Goal: Transaction & Acquisition: Purchase product/service

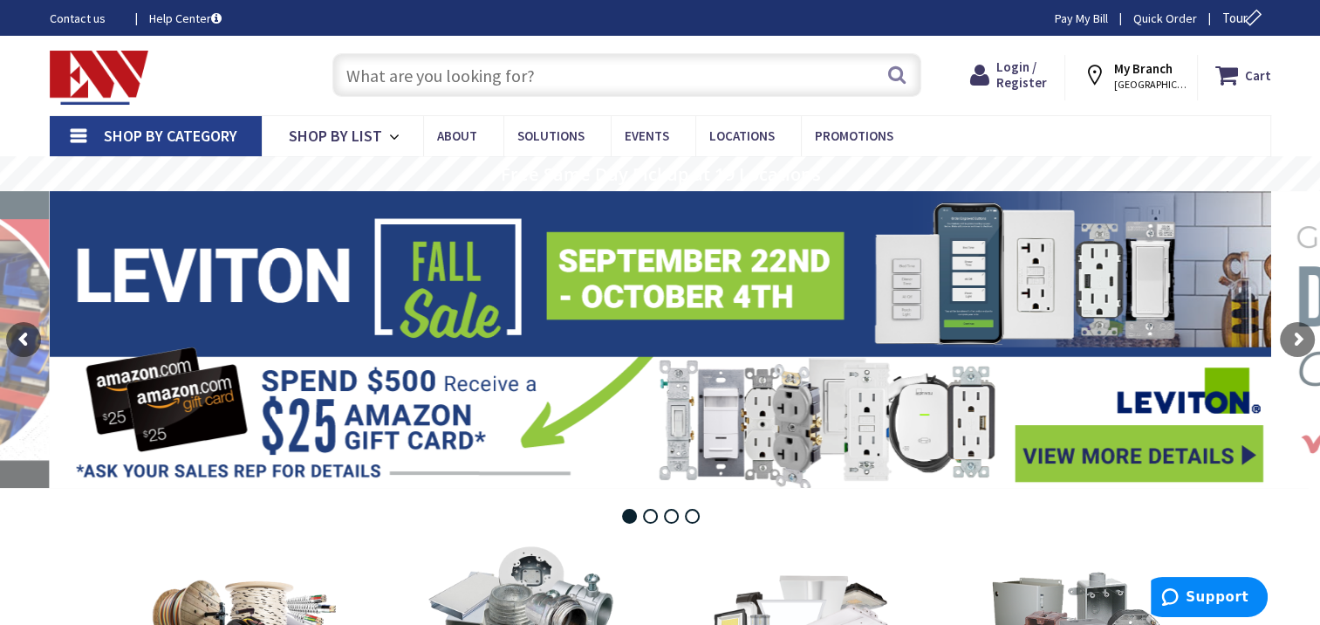
click at [1134, 70] on strong "My Branch" at bounding box center [1143, 68] width 58 height 17
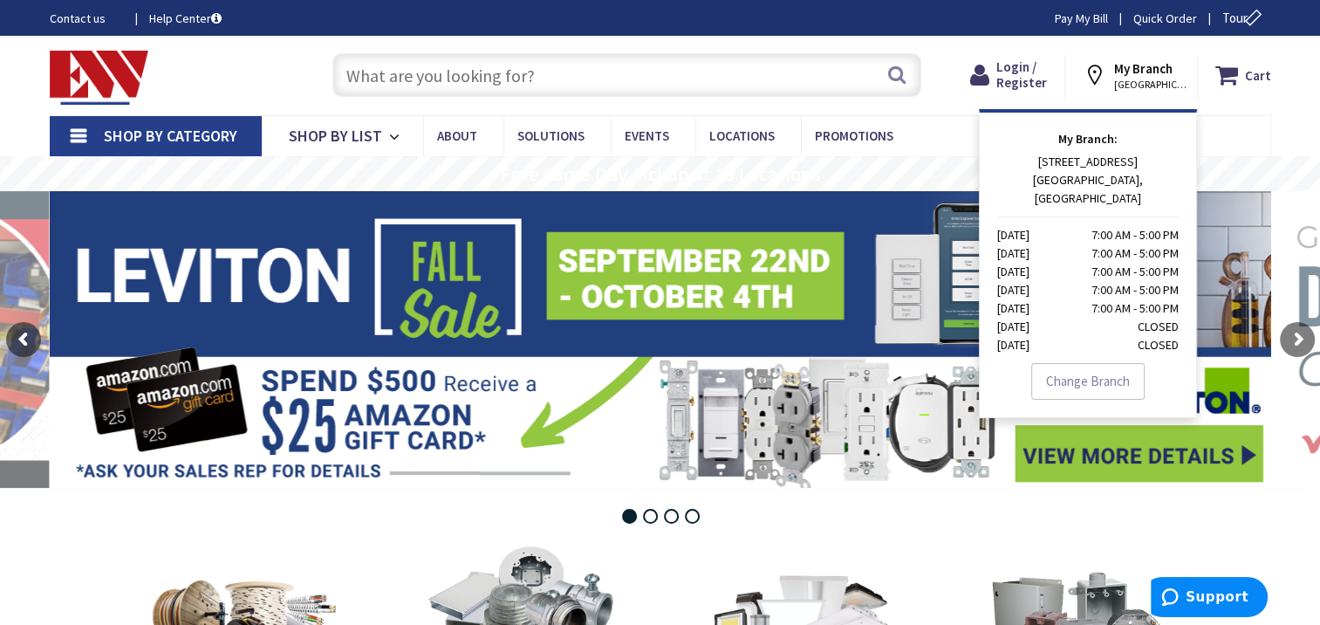
click at [1134, 70] on strong "My Branch" at bounding box center [1143, 68] width 58 height 17
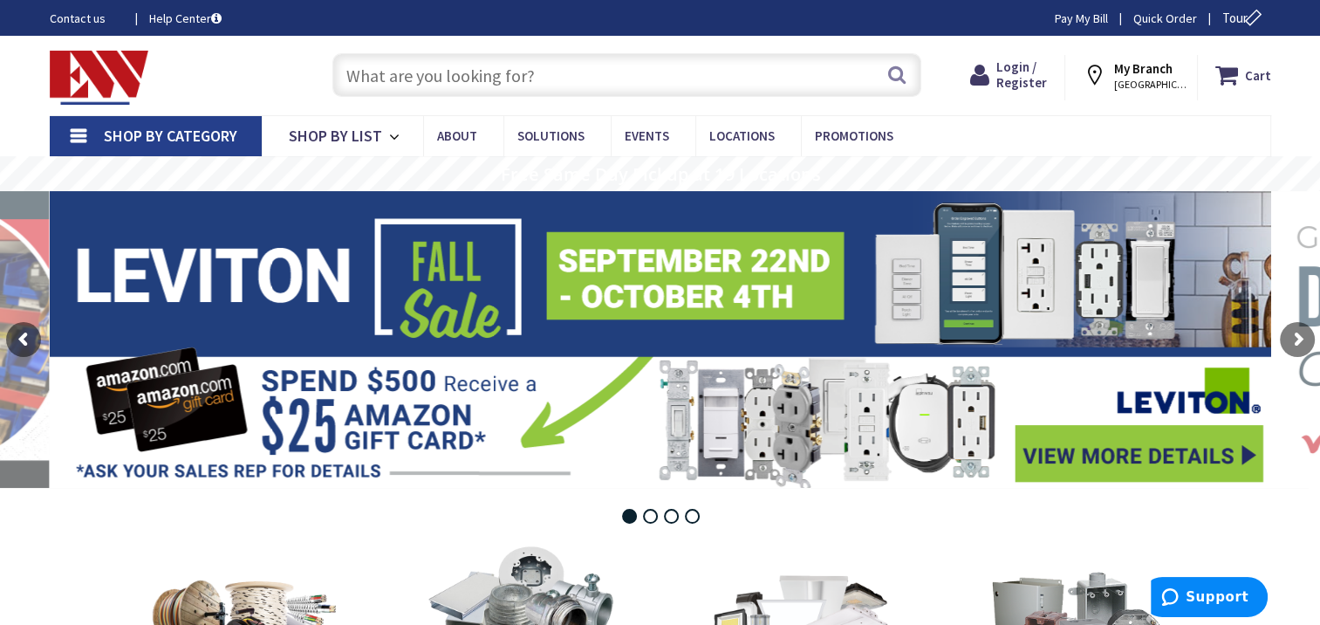
click at [1134, 70] on strong "My Branch" at bounding box center [1143, 68] width 58 height 17
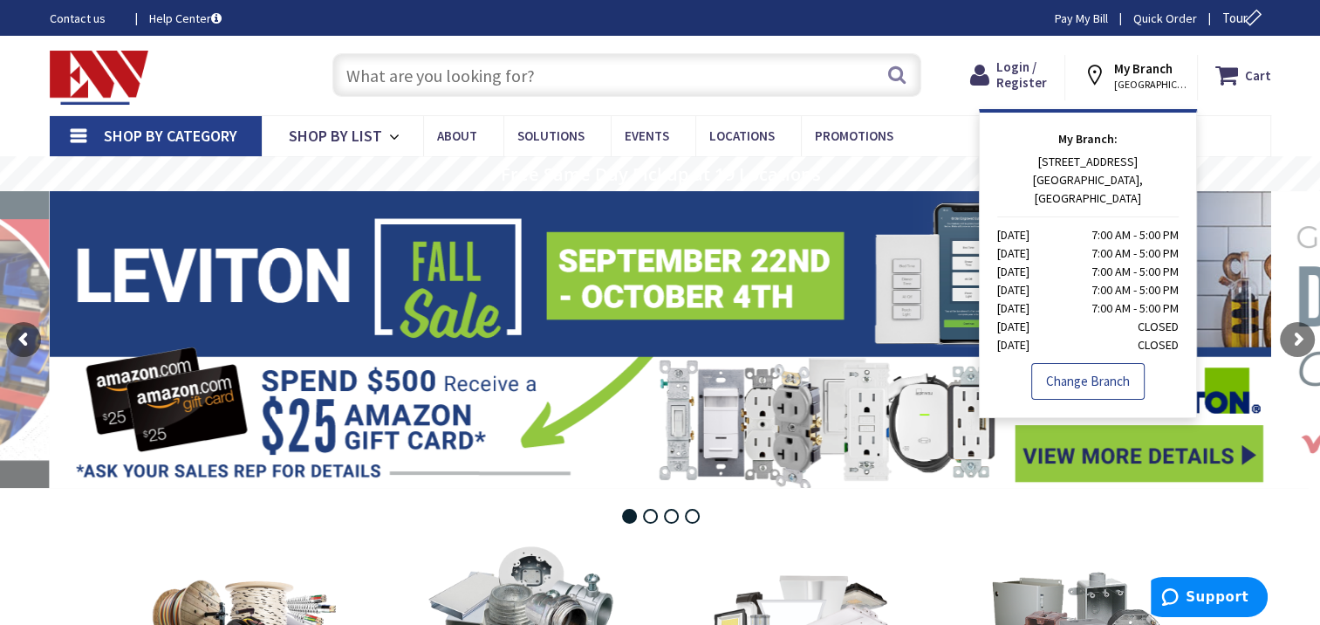
click at [1058, 363] on link "Change Branch" at bounding box center [1087, 381] width 113 height 37
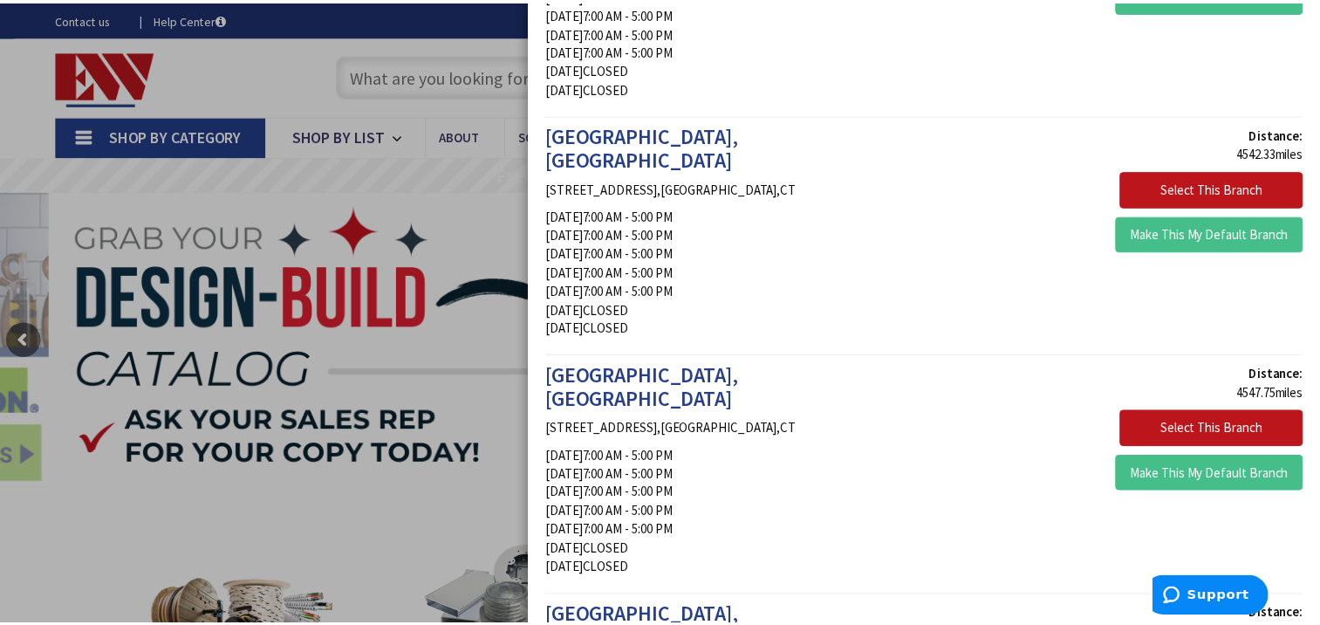
scroll to position [970, 0]
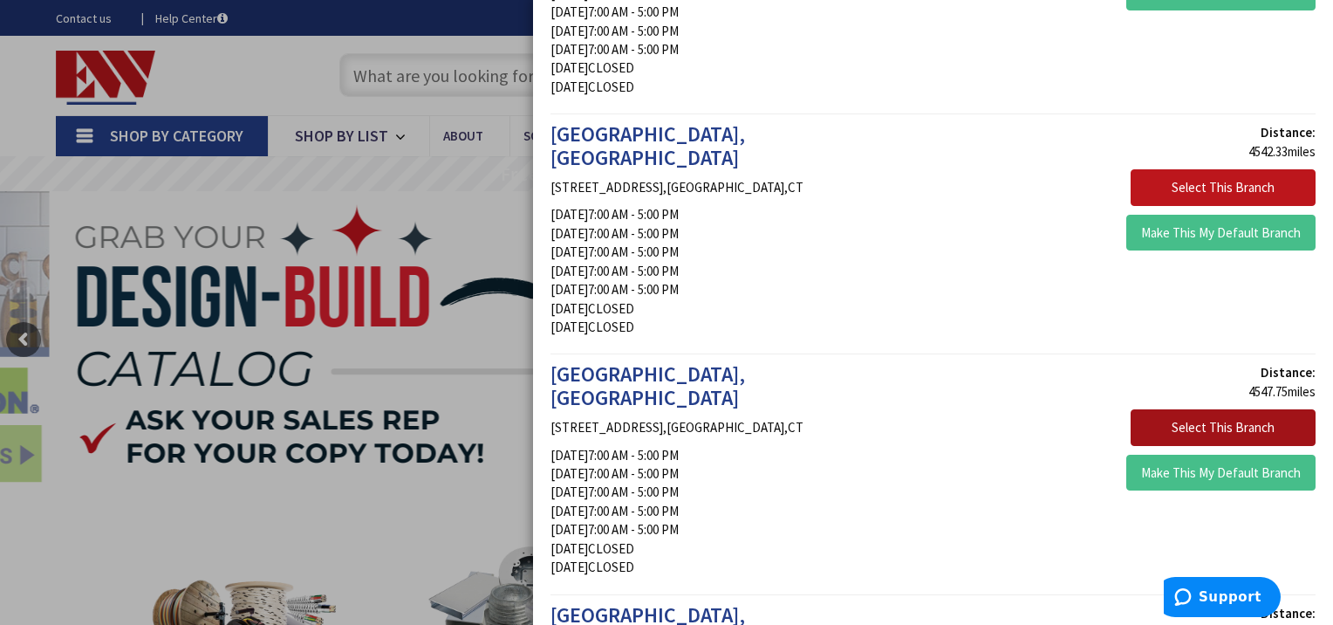
click at [1165, 409] on button "Select This Branch" at bounding box center [1223, 427] width 185 height 37
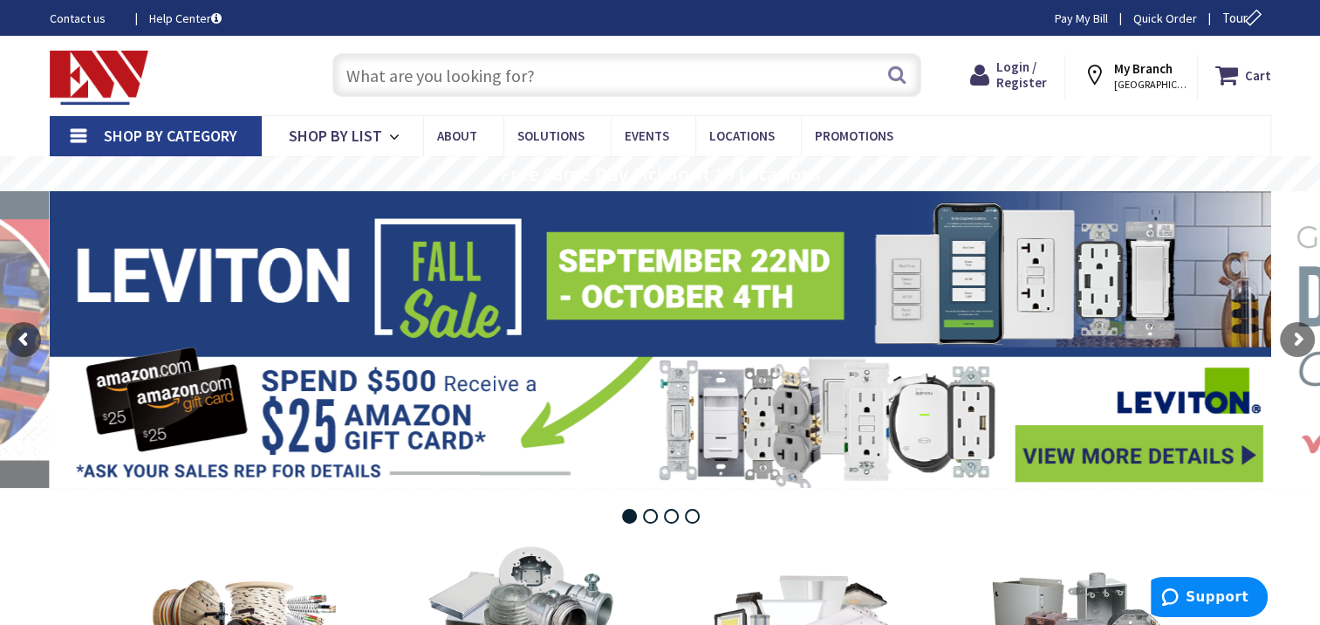
click at [488, 80] on input "text" at bounding box center [626, 75] width 589 height 44
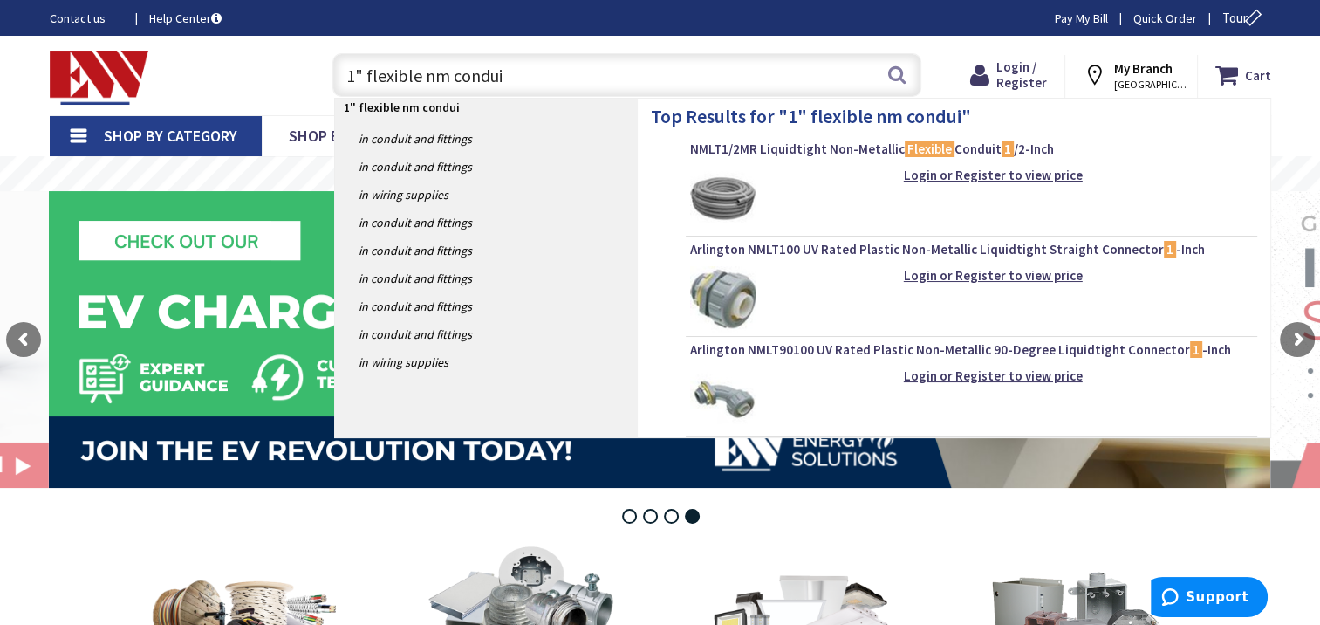
type input "1" flexible nm conduit"
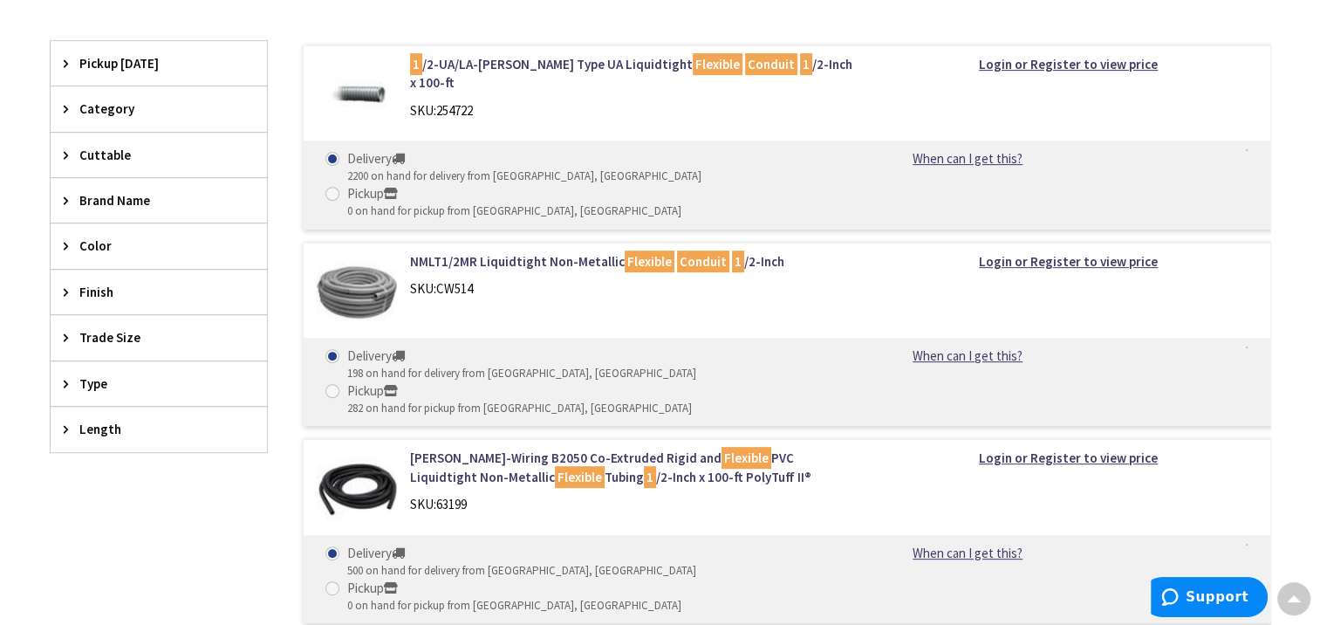
scroll to position [649, 0]
click at [92, 344] on div "Trade Size" at bounding box center [159, 337] width 216 height 44
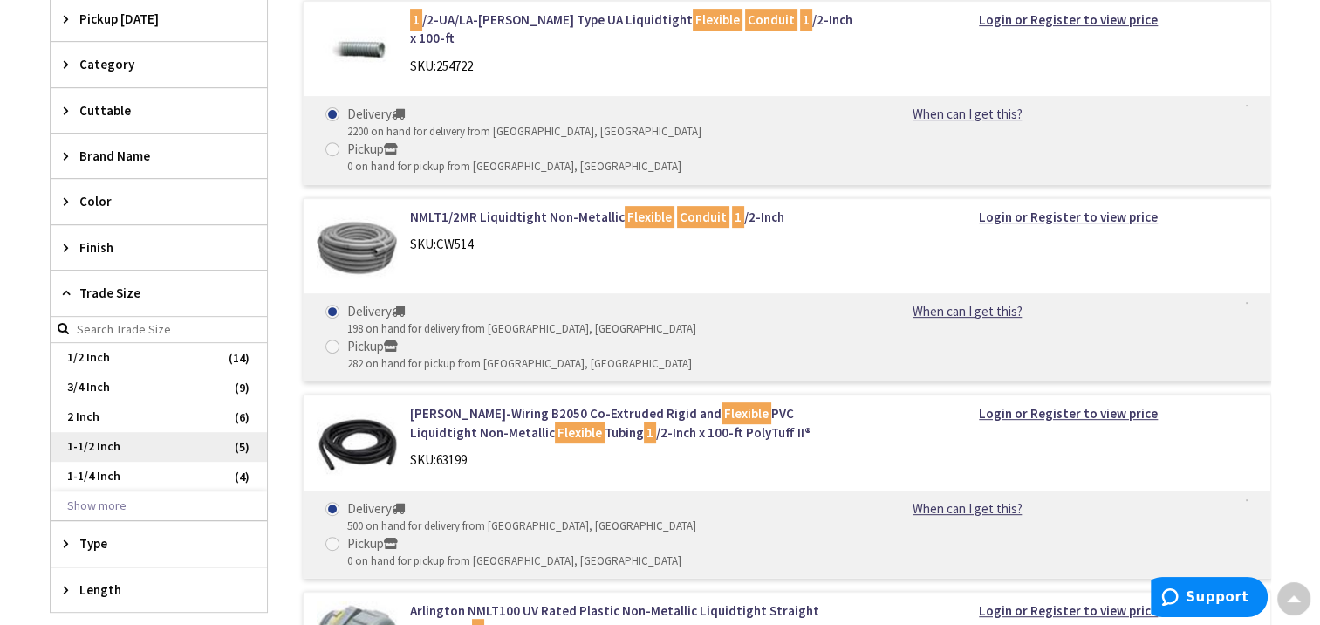
scroll to position [693, 0]
click at [101, 508] on button "Show more" at bounding box center [159, 507] width 216 height 30
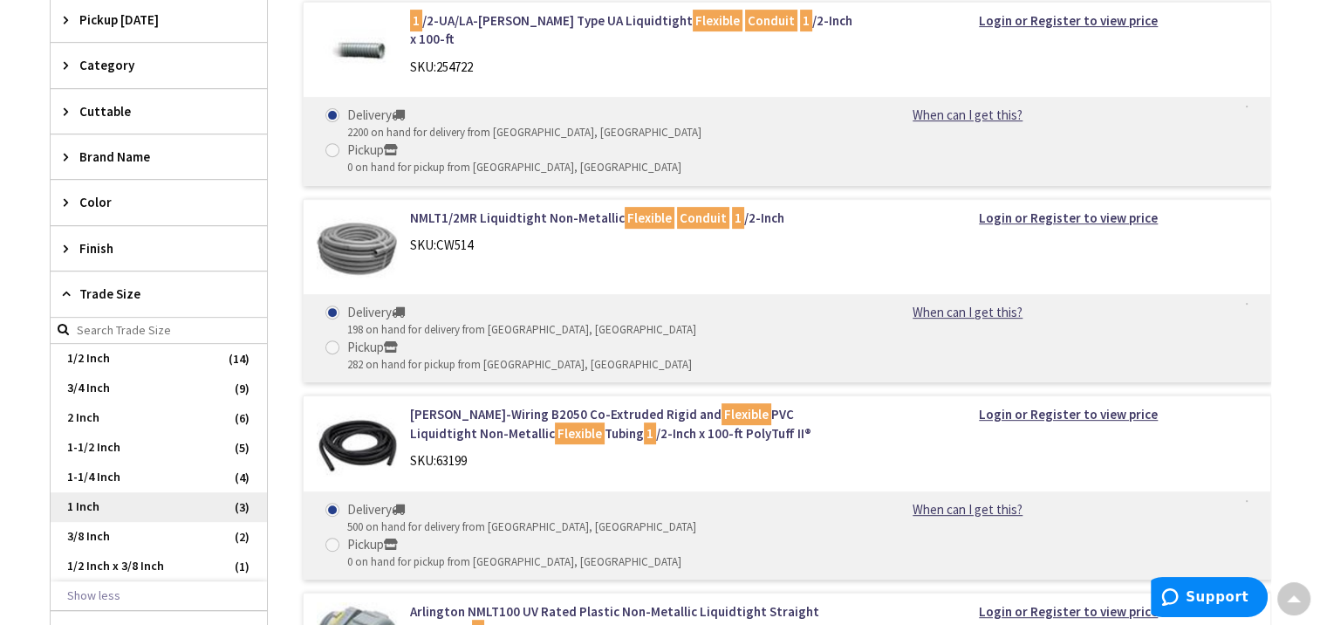
click at [114, 502] on span "1 Inch" at bounding box center [159, 507] width 216 height 30
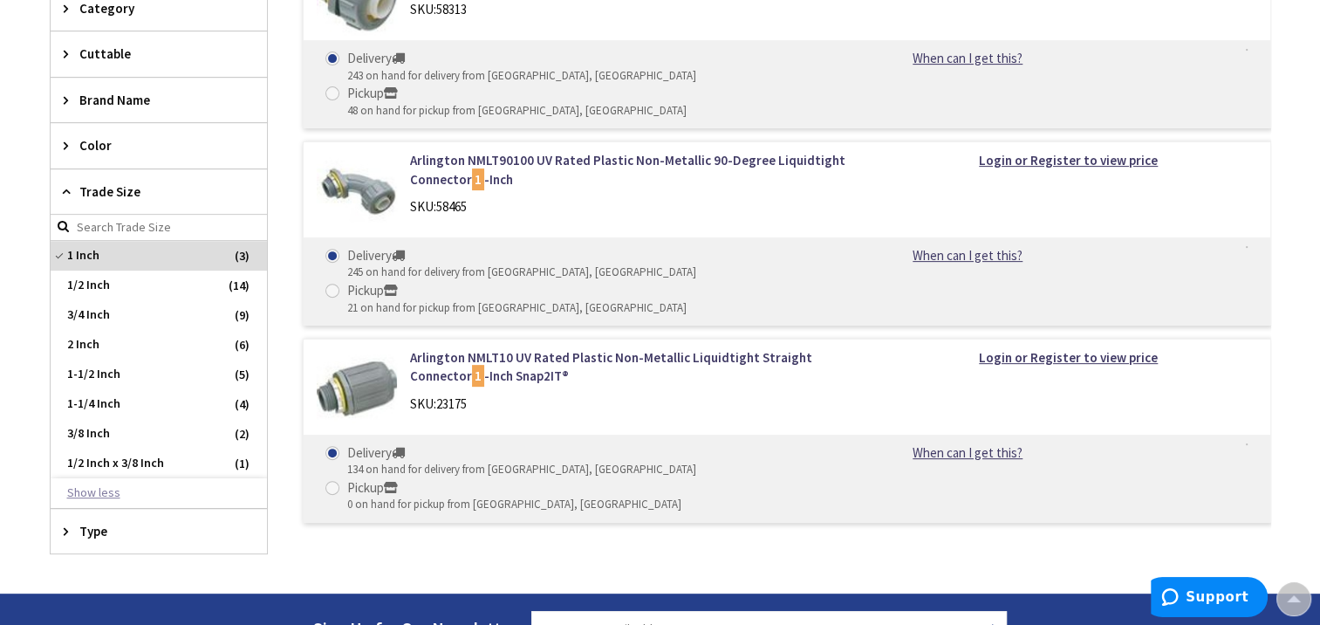
scroll to position [597, 0]
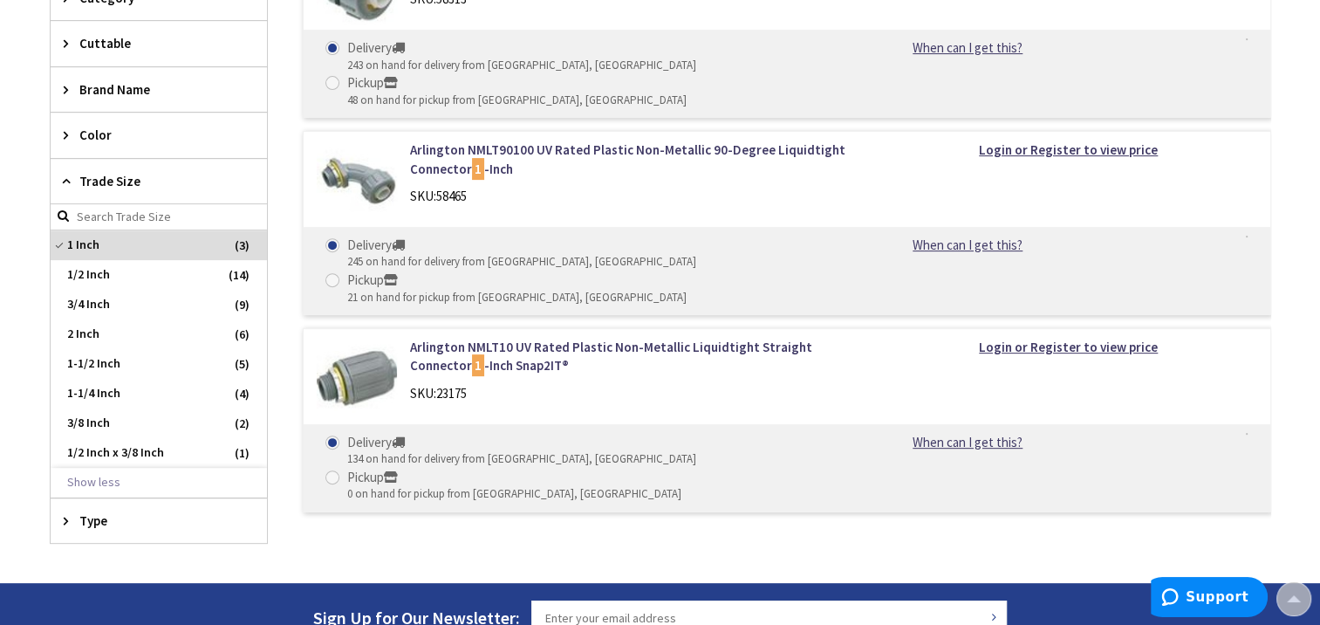
click at [144, 511] on span "Type" at bounding box center [150, 520] width 142 height 18
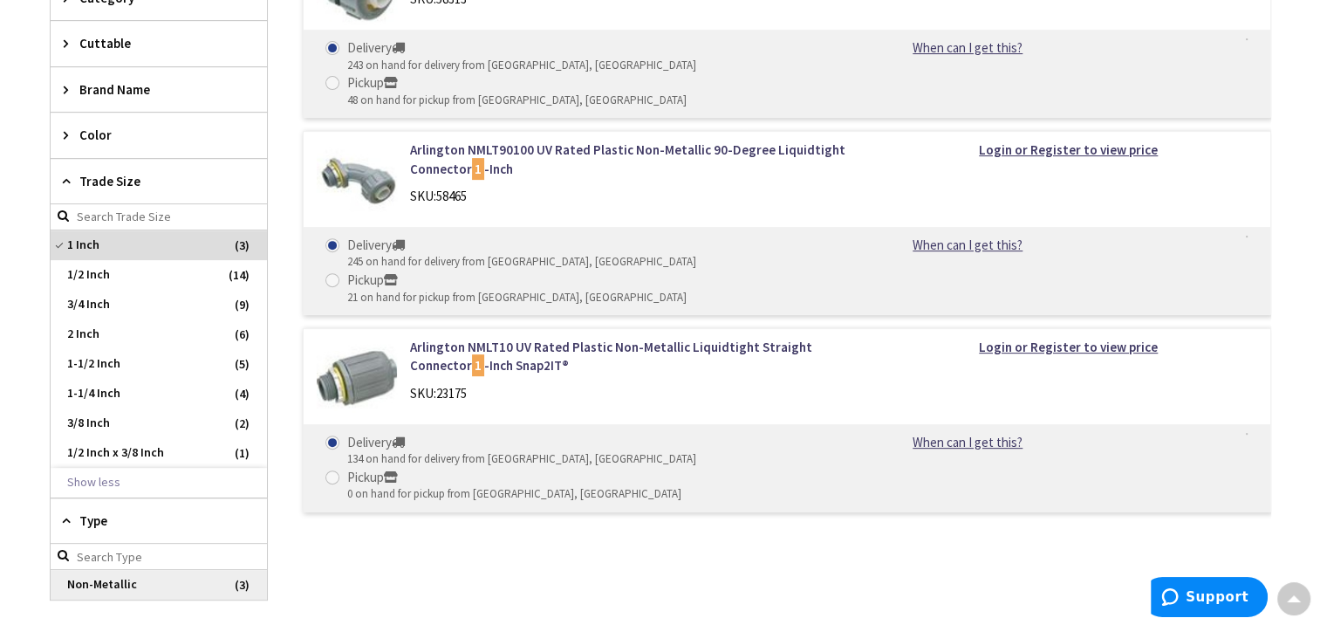
click at [126, 584] on span "Non-Metallic" at bounding box center [159, 585] width 216 height 30
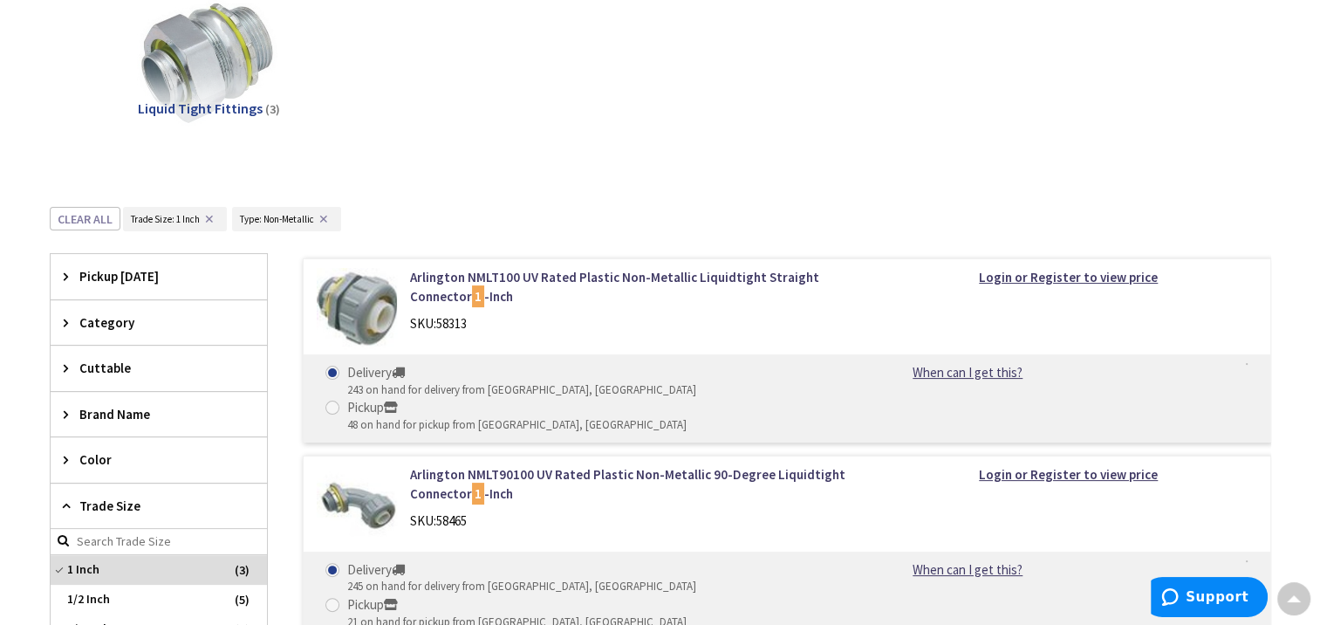
scroll to position [273, 0]
click at [95, 314] on span "Category" at bounding box center [150, 321] width 142 height 18
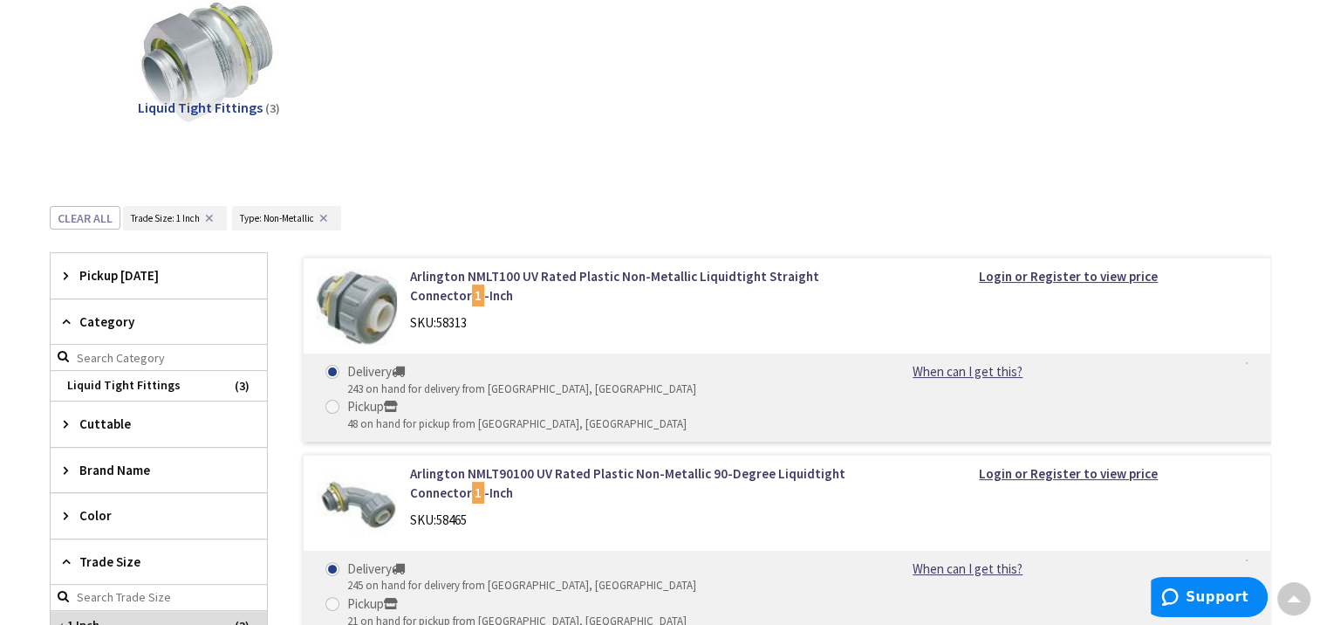
click at [95, 314] on span "Category" at bounding box center [150, 321] width 142 height 18
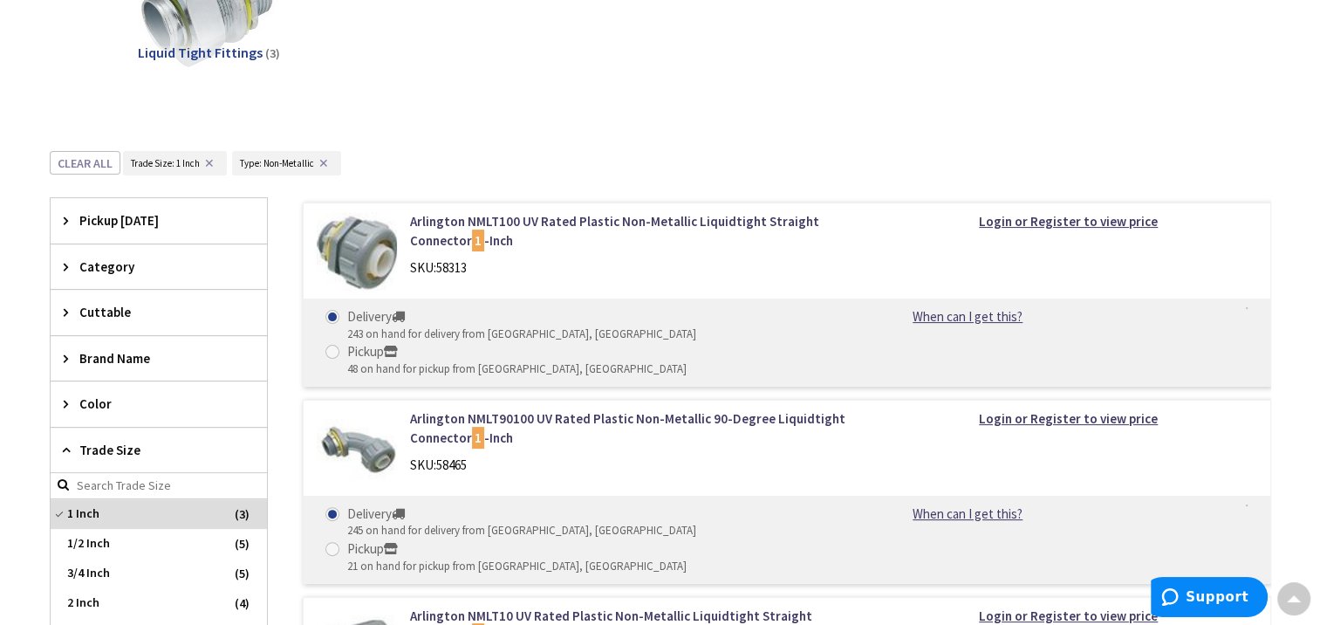
scroll to position [331, 0]
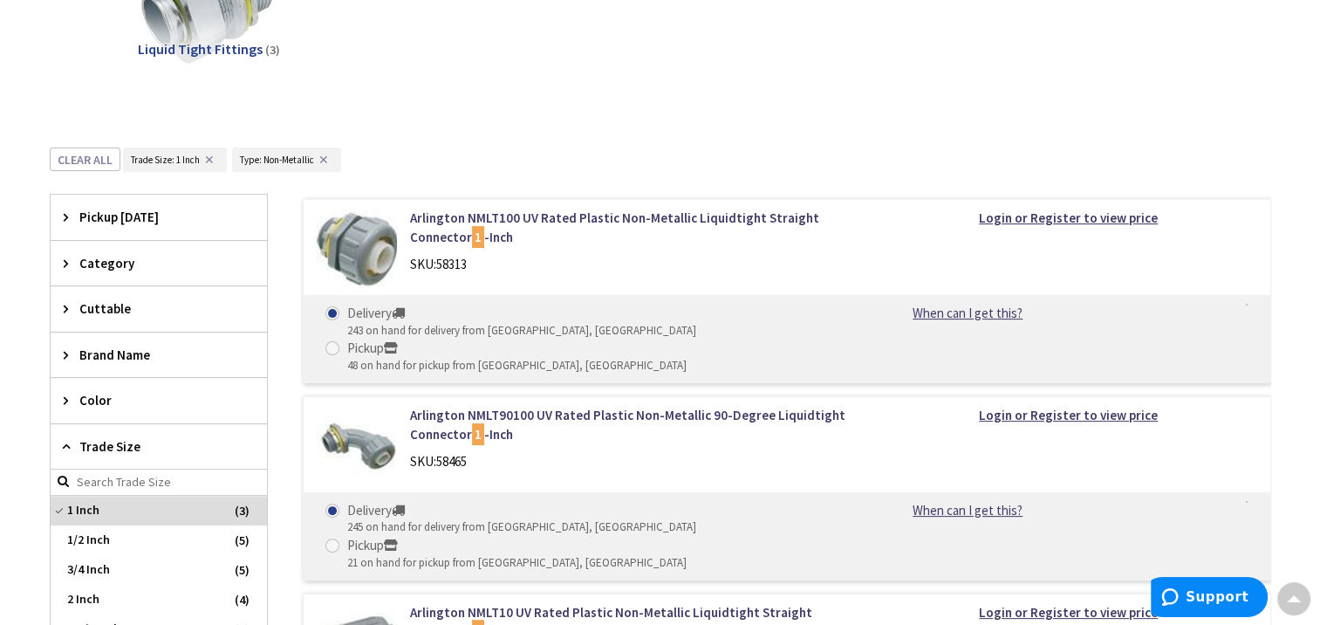
click at [95, 314] on span "Cuttable" at bounding box center [150, 308] width 142 height 18
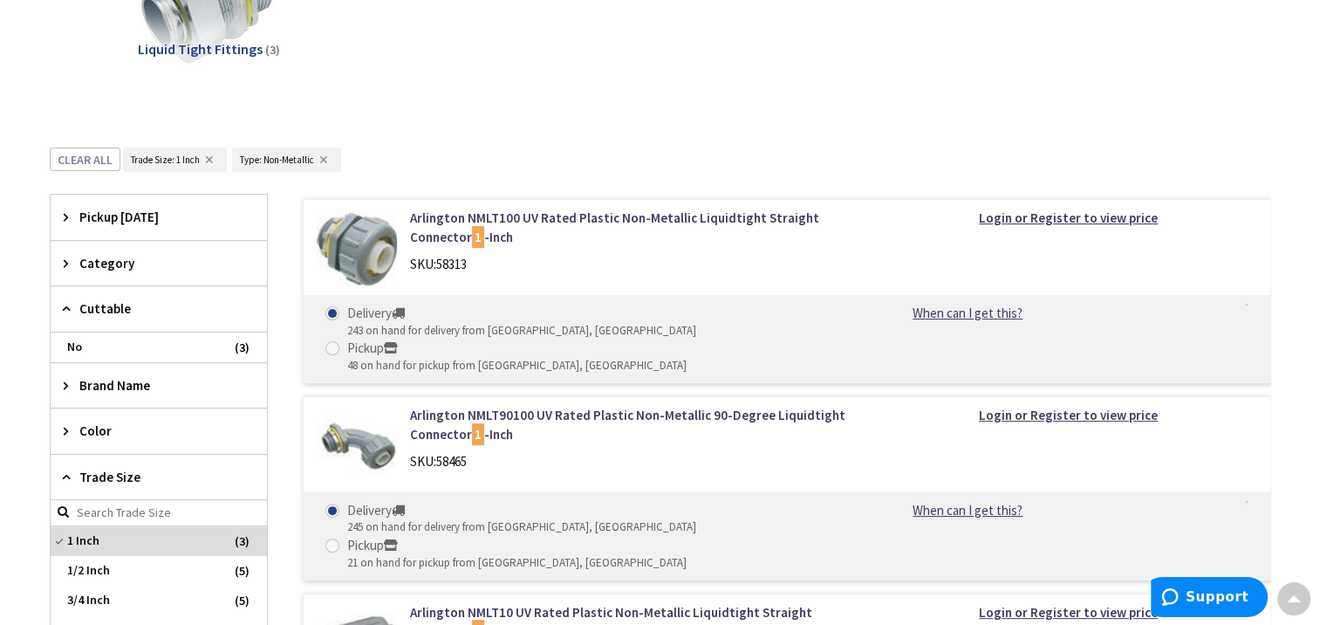
click at [95, 314] on span "Cuttable" at bounding box center [150, 308] width 142 height 18
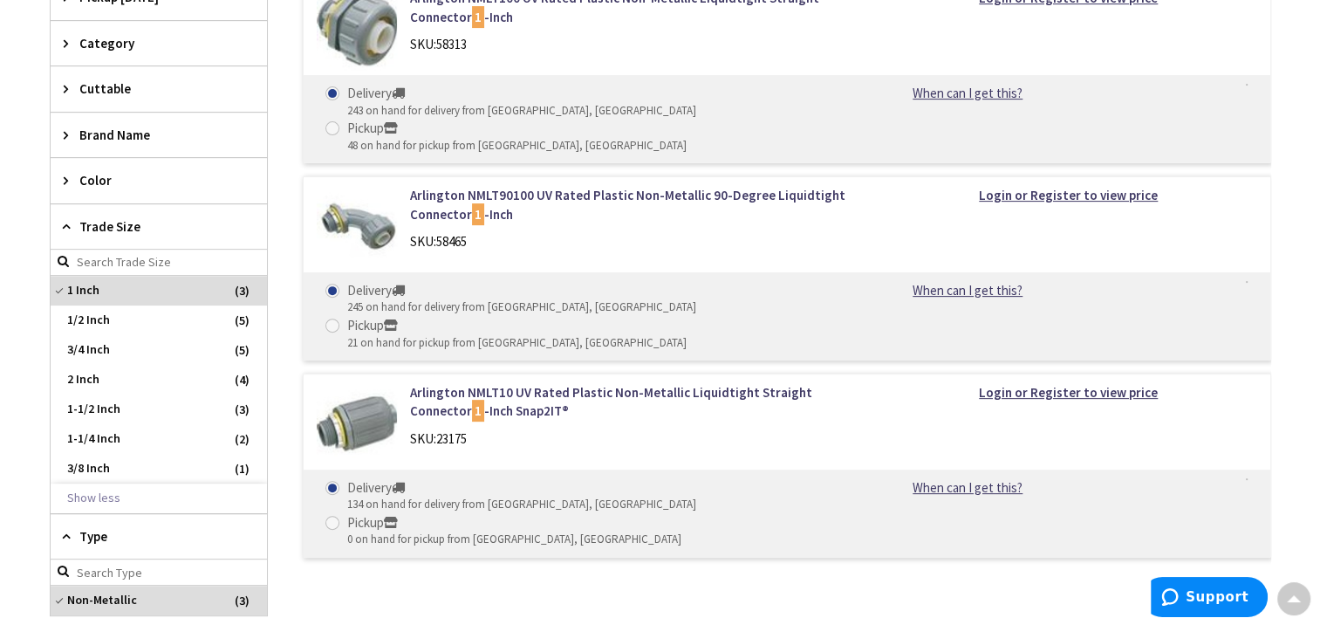
scroll to position [550, 0]
click at [58, 291] on span "1 Inch" at bounding box center [159, 292] width 216 height 30
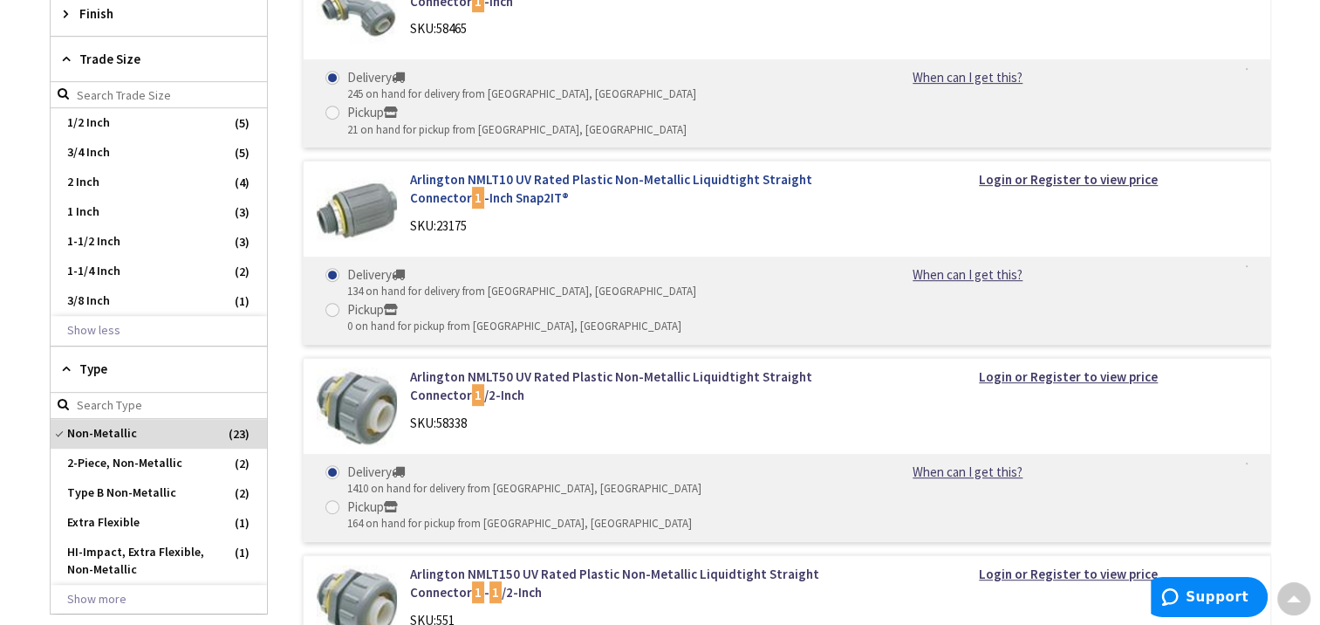
scroll to position [762, 0]
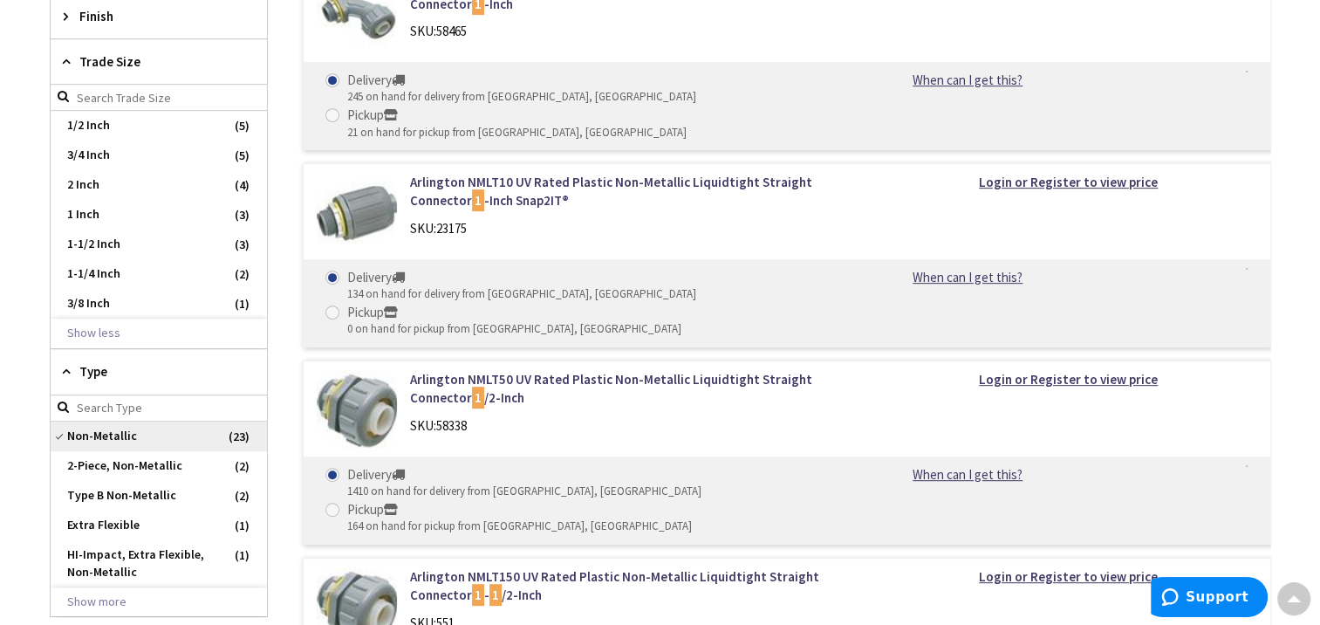
click at [117, 427] on span "Non-Metallic" at bounding box center [159, 436] width 216 height 30
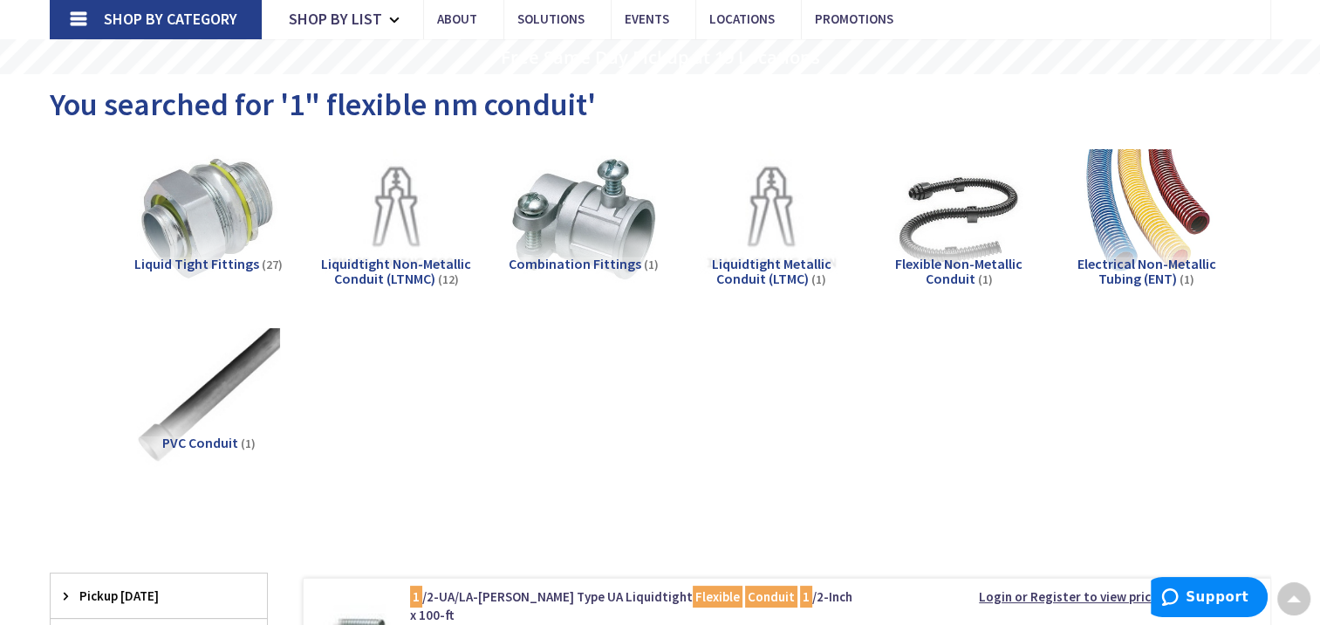
scroll to position [115, 0]
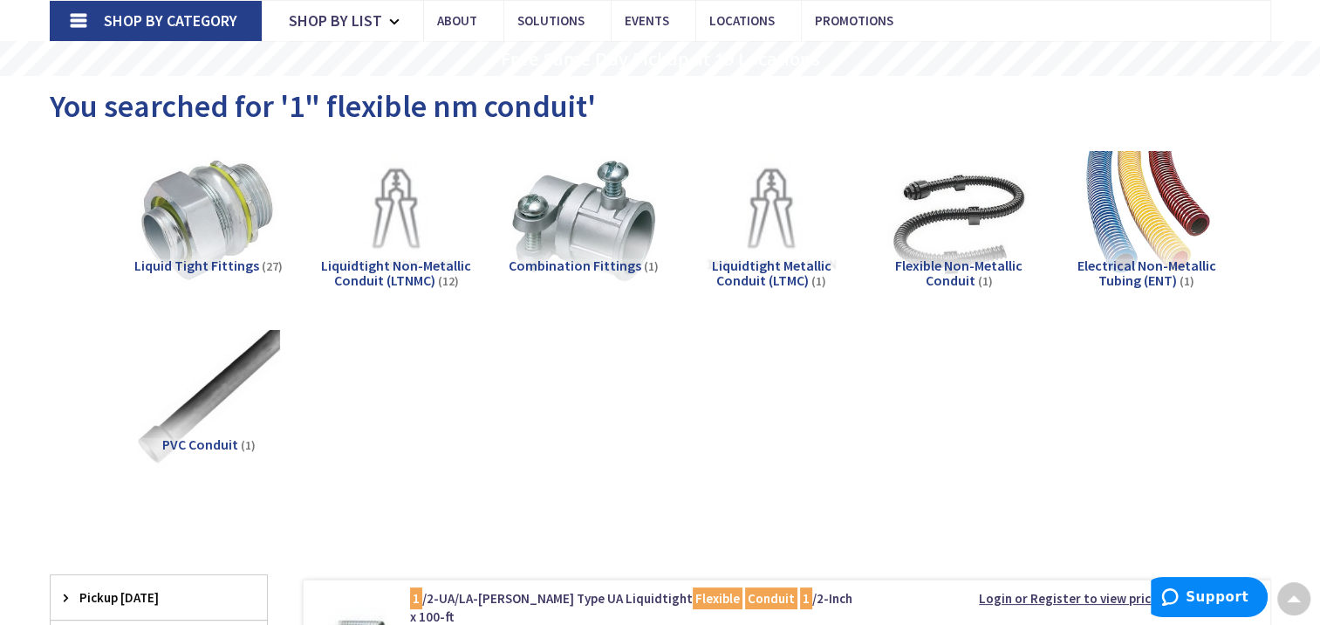
click at [954, 241] on img at bounding box center [958, 221] width 158 height 158
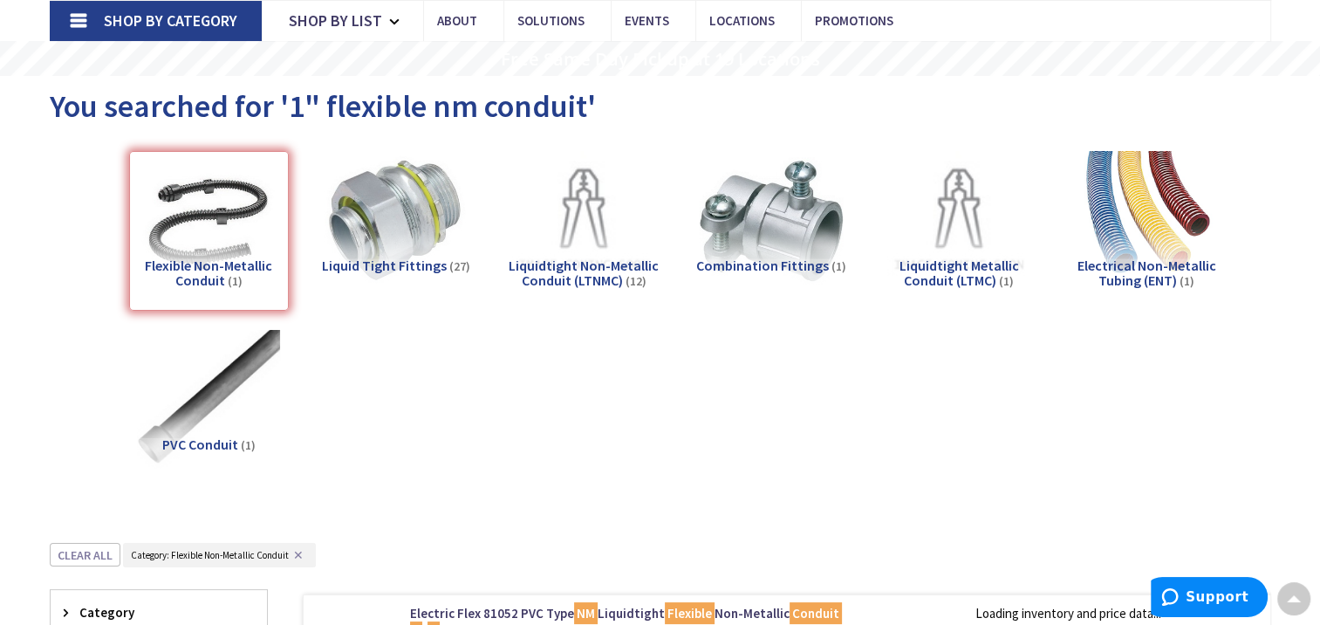
scroll to position [657, 0]
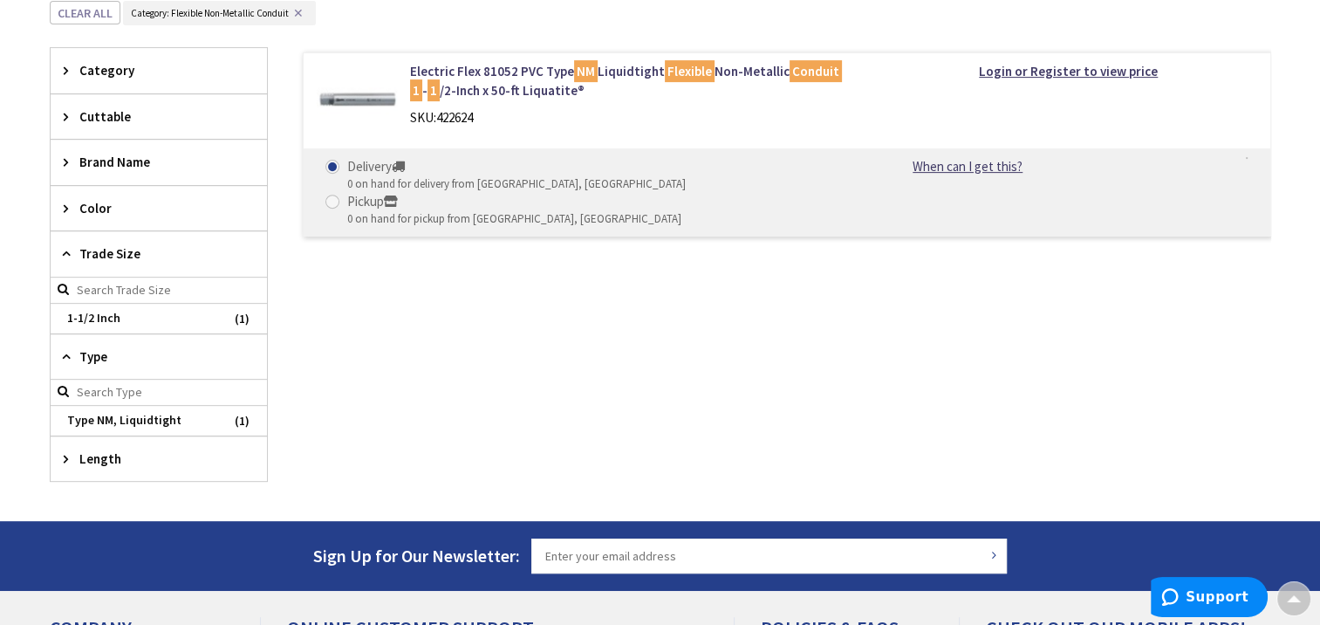
click at [359, 101] on img at bounding box center [357, 102] width 81 height 81
